Goal: Information Seeking & Learning: Understand process/instructions

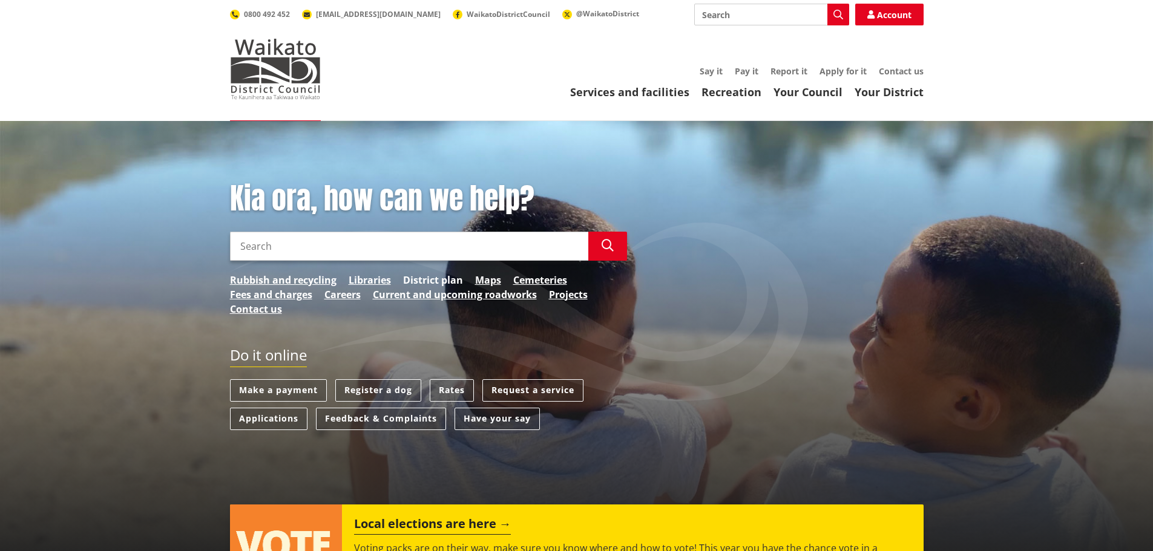
click at [444, 281] on link "District plan" at bounding box center [433, 280] width 60 height 15
click at [425, 283] on link "District plan" at bounding box center [433, 280] width 60 height 15
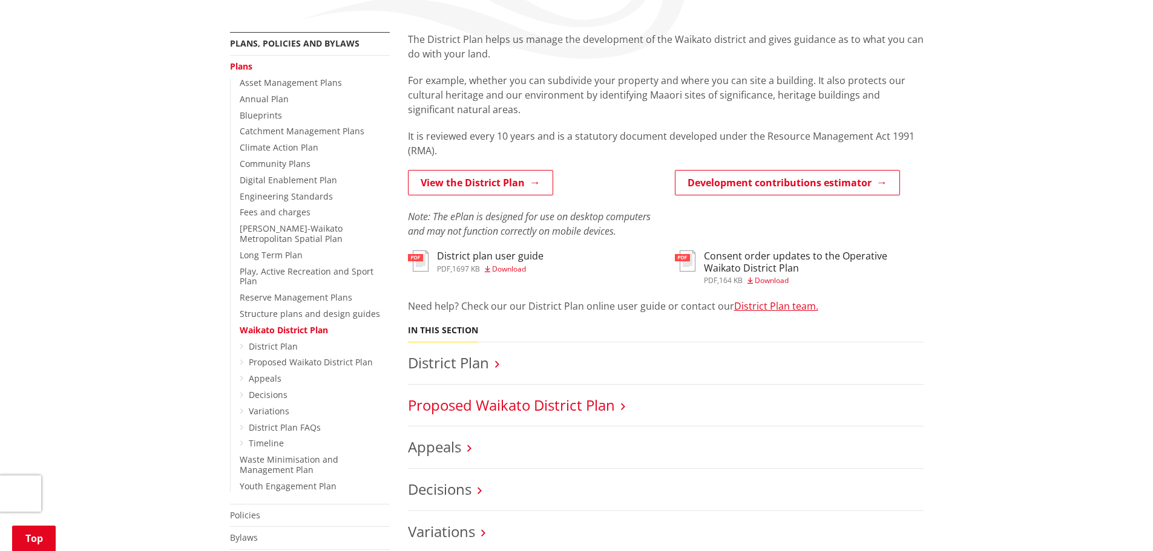
scroll to position [242, 0]
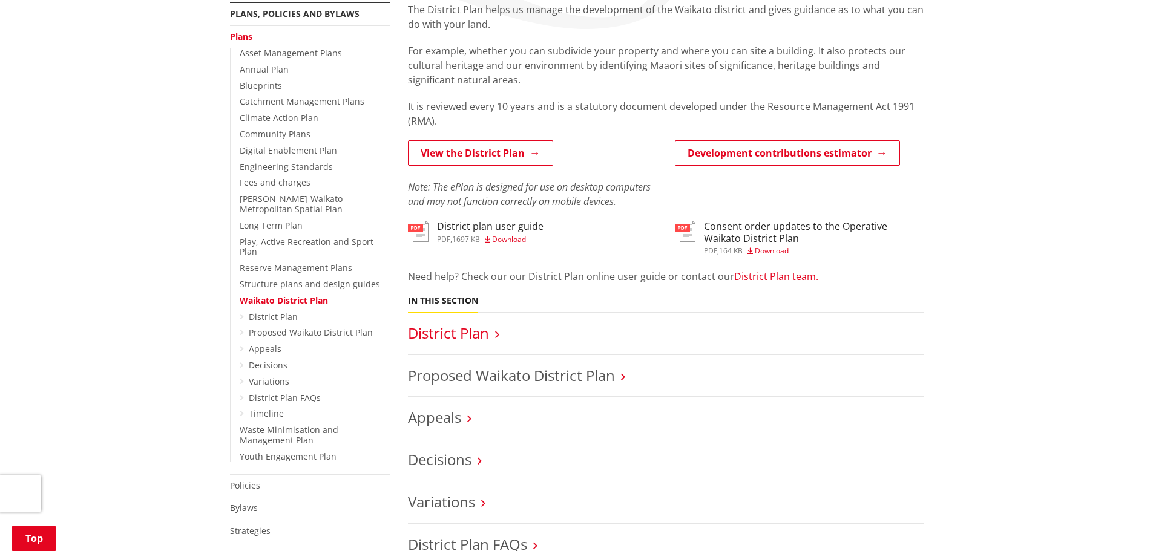
click at [447, 336] on link "District Plan" at bounding box center [448, 333] width 81 height 20
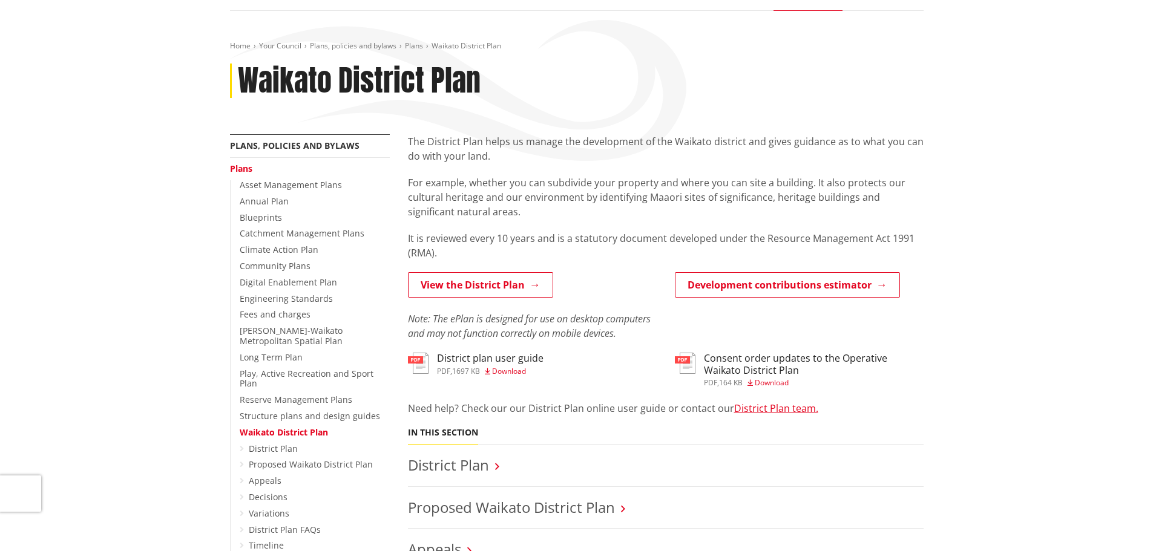
scroll to position [0, 0]
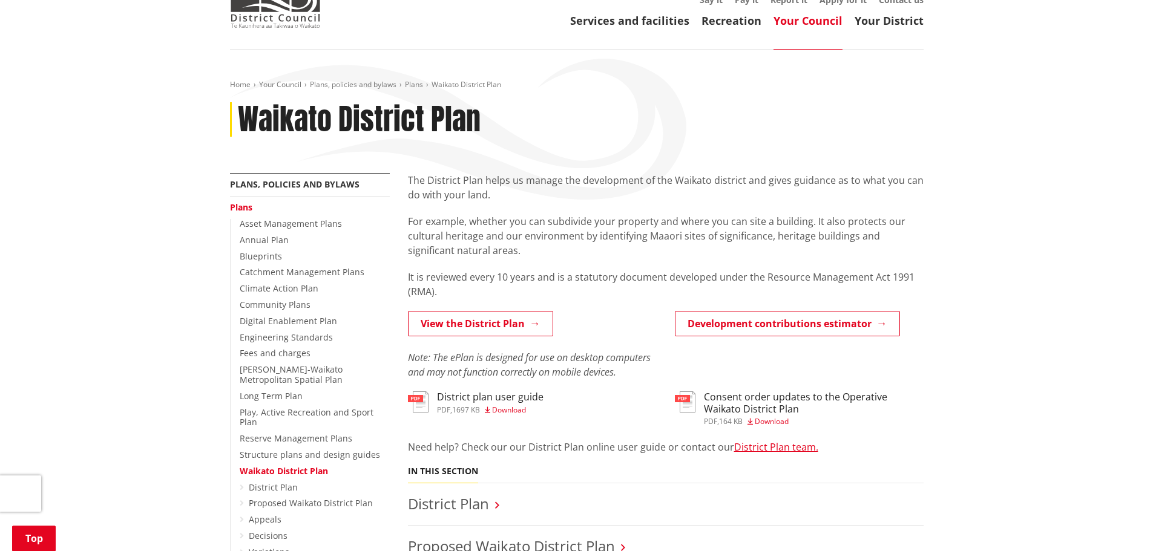
scroll to position [182, 0]
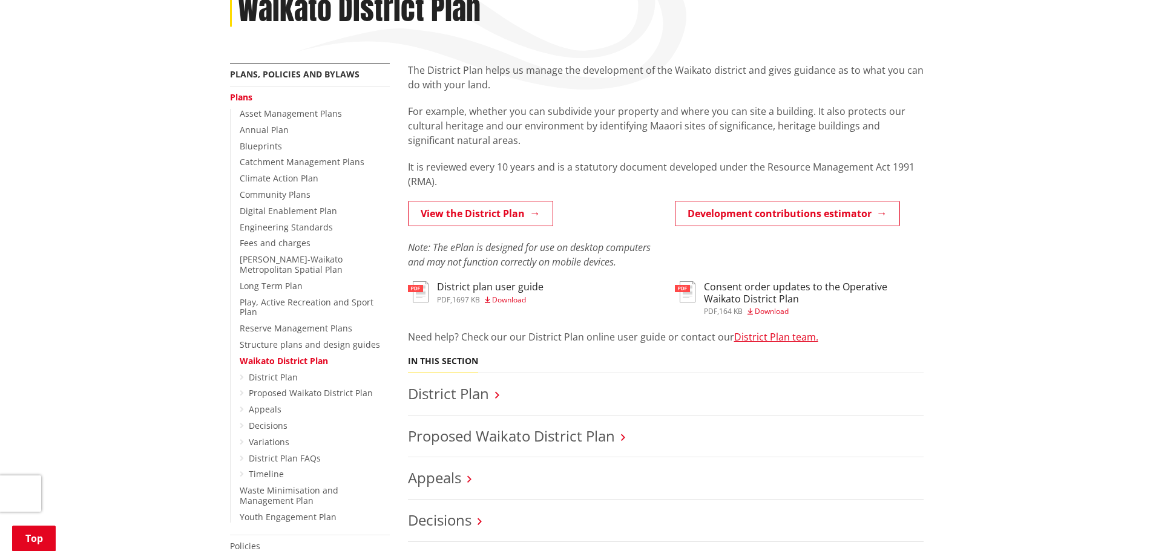
click at [490, 292] on h3 "District plan user guide" at bounding box center [490, 286] width 107 height 11
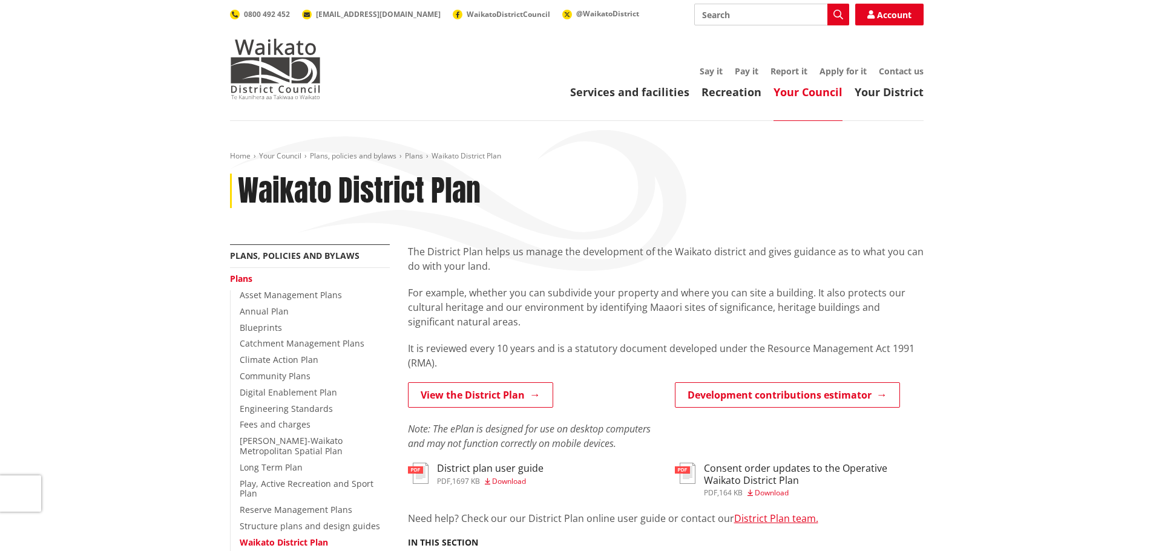
scroll to position [182, 0]
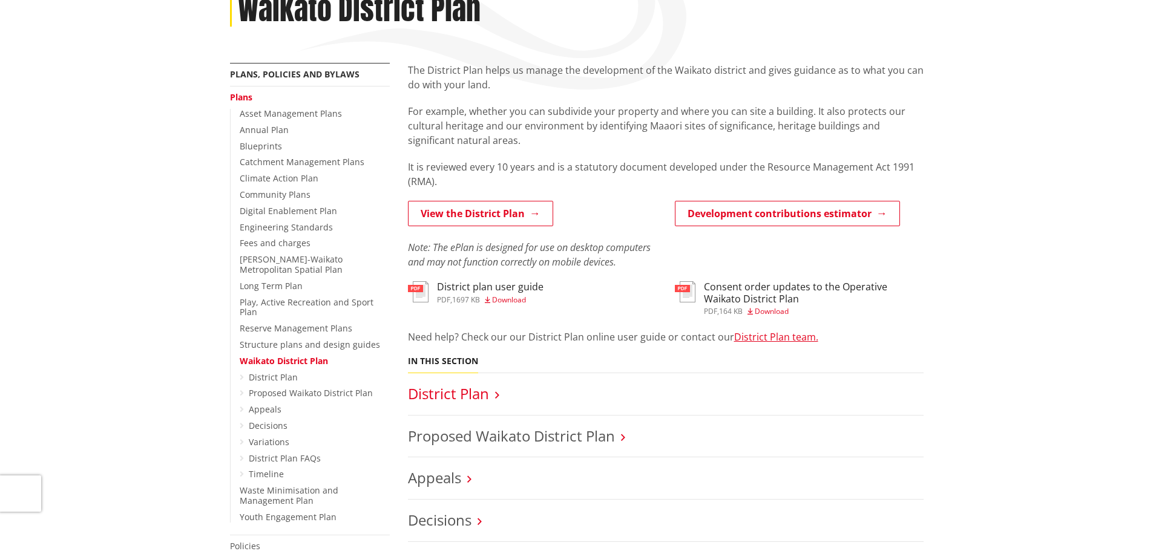
click at [473, 393] on link "District Plan" at bounding box center [448, 394] width 81 height 20
